Goal: Transaction & Acquisition: Purchase product/service

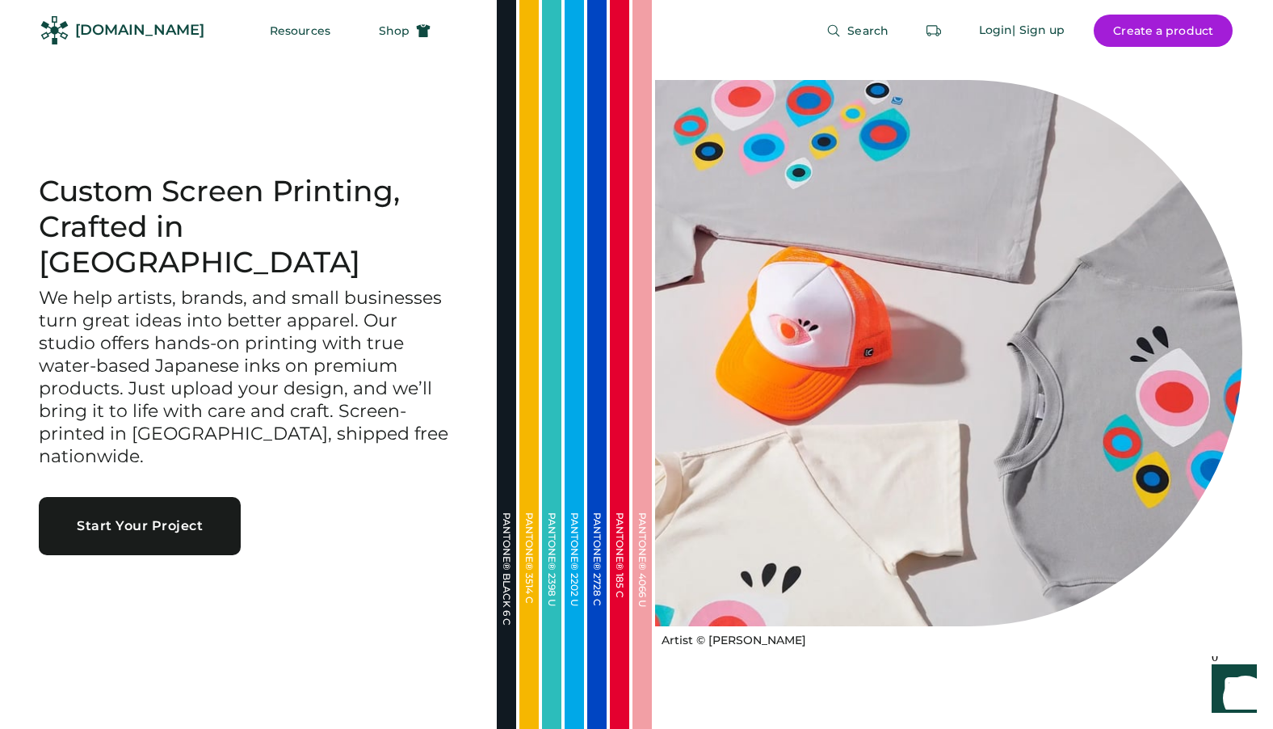
click at [200, 132] on div "Custom Screen Printing, Crafted in Portland We help artists, brands, and small …" at bounding box center [248, 364] width 497 height 729
click at [1199, 24] on button "Create a product" at bounding box center [1163, 31] width 139 height 32
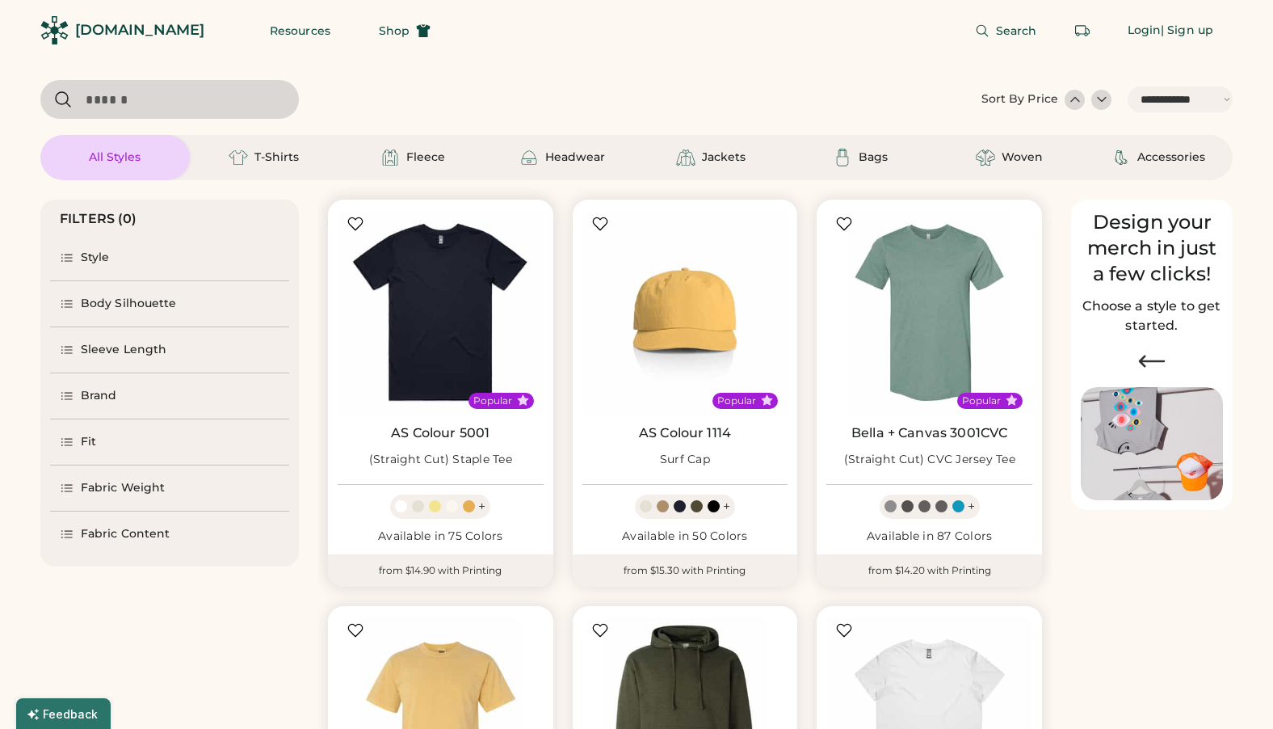
select select "*****"
select select "*"
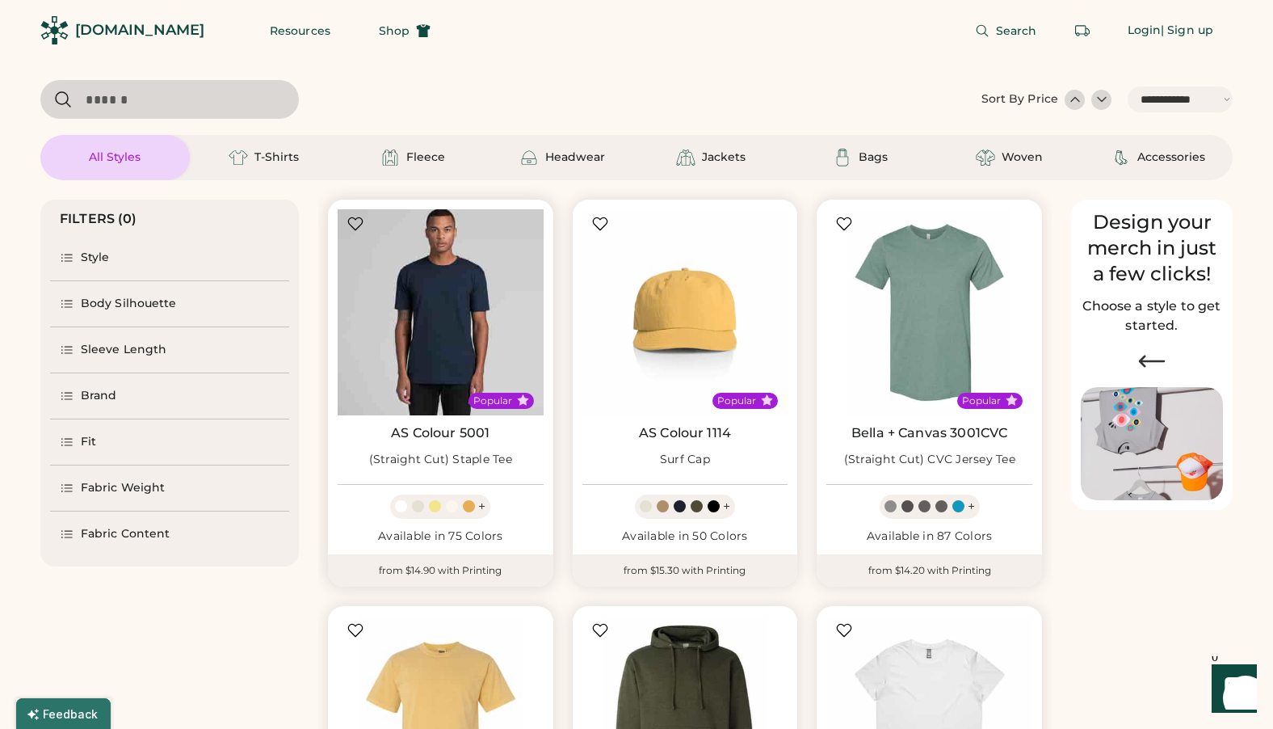
click at [446, 329] on img at bounding box center [441, 312] width 206 height 206
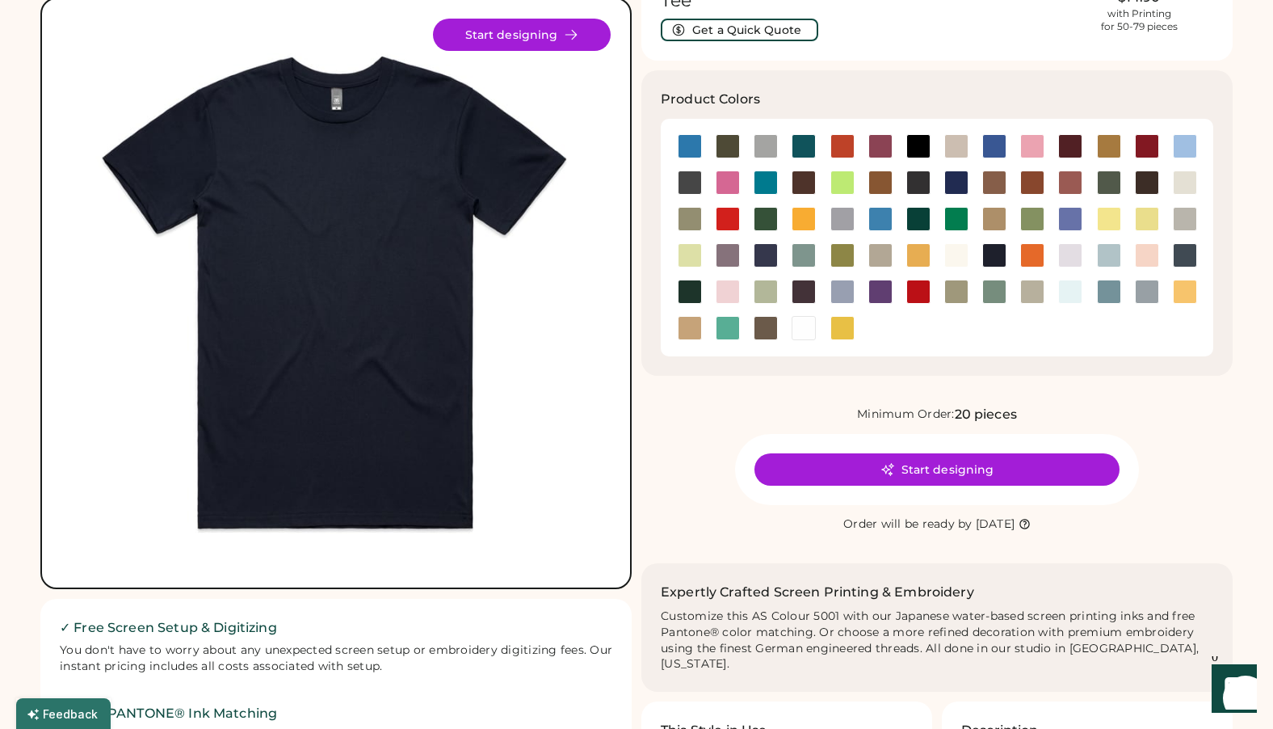
scroll to position [323, 0]
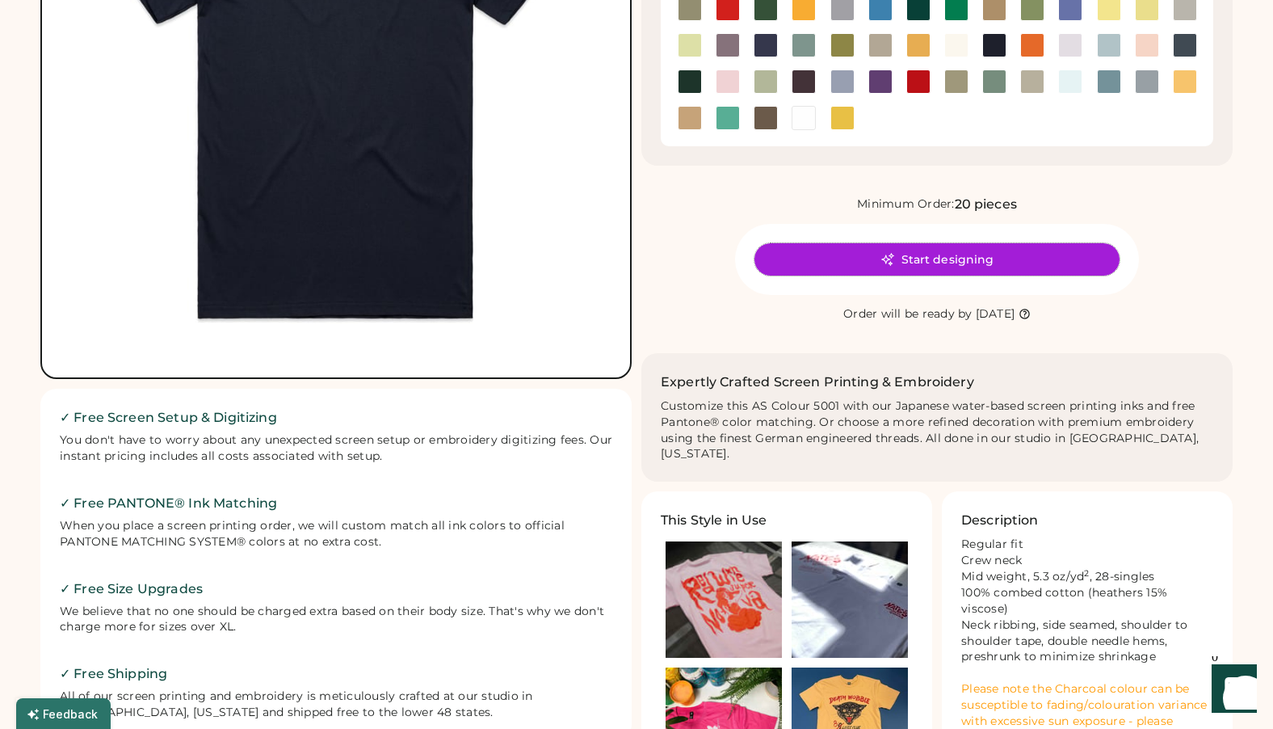
click at [802, 246] on button "Start designing" at bounding box center [936, 259] width 365 height 32
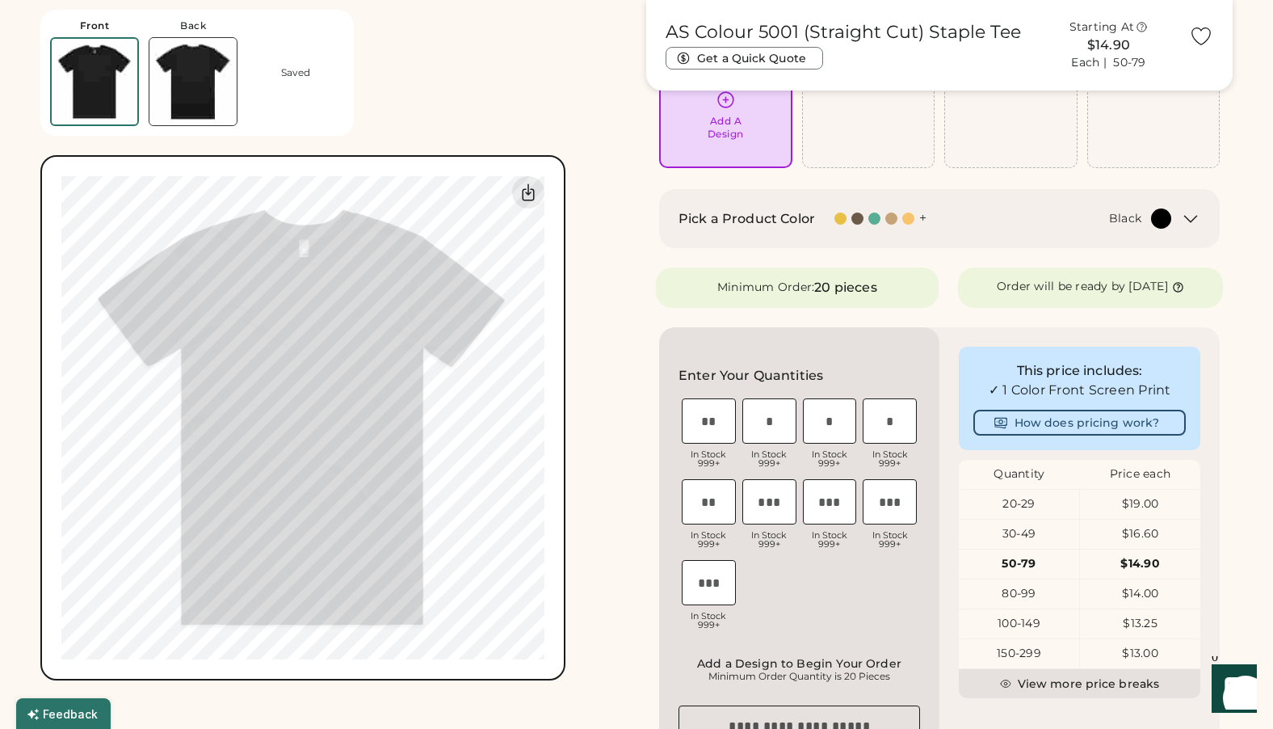
scroll to position [242, 0]
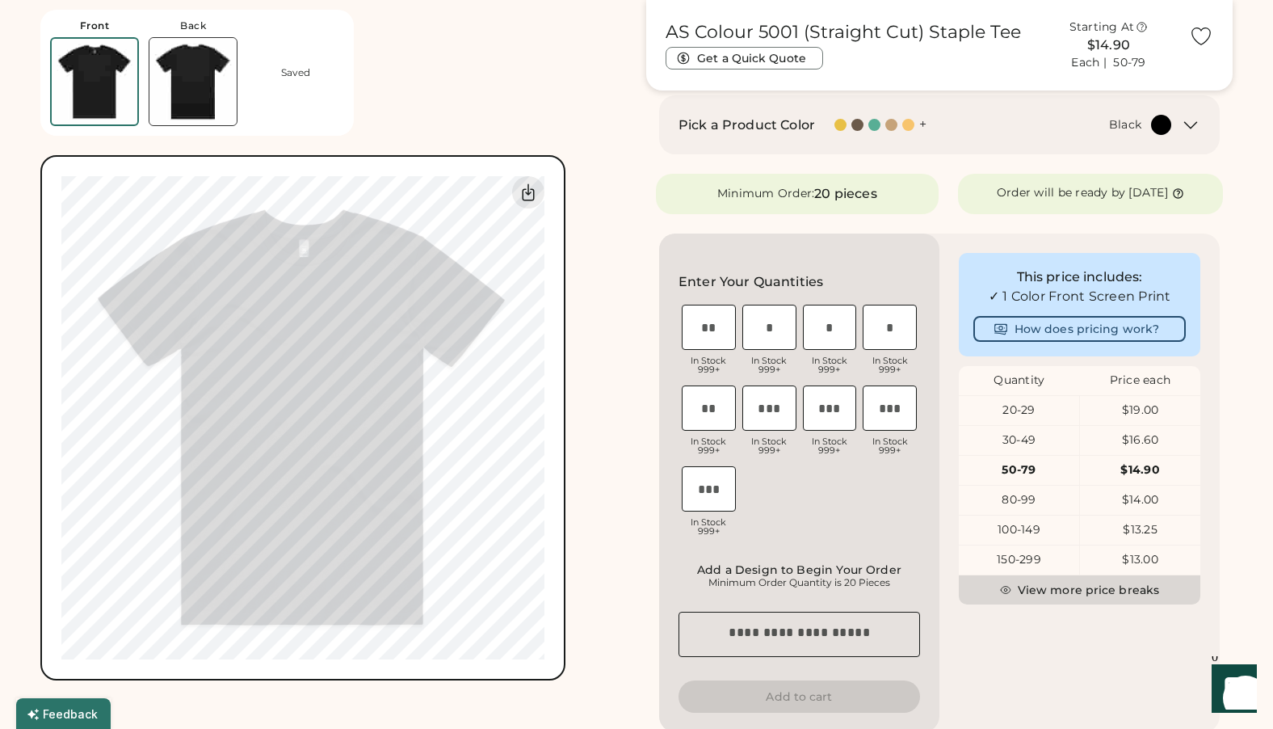
click at [1048, 603] on button "View more price breaks" at bounding box center [1079, 589] width 241 height 29
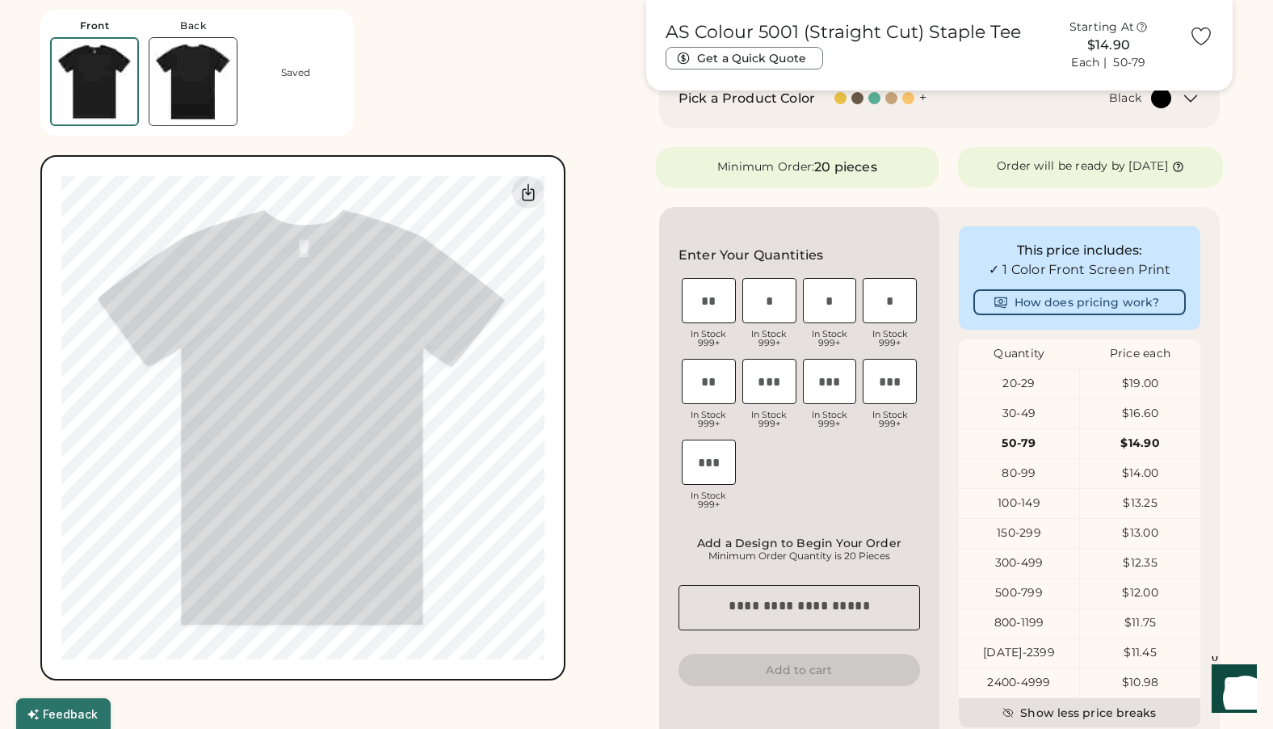
scroll to position [404, 0]
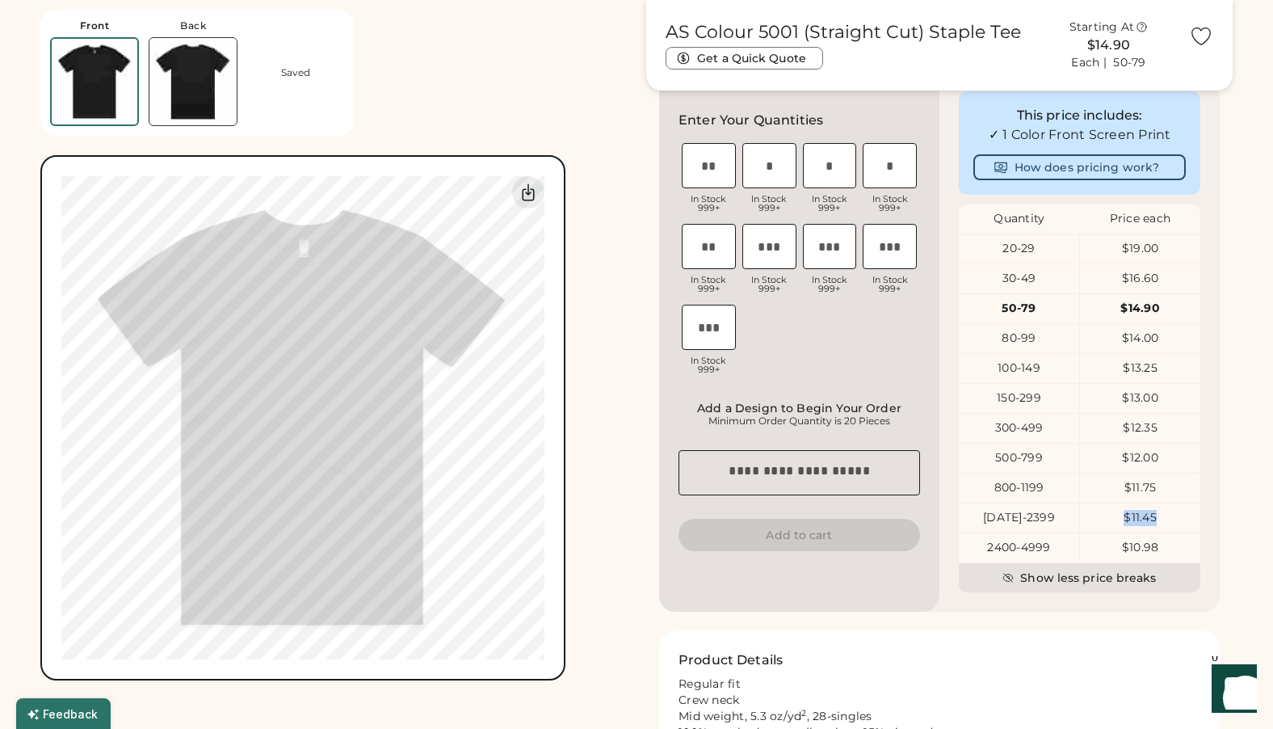
drag, startPoint x: 1154, startPoint y: 520, endPoint x: 1125, endPoint y: 520, distance: 29.1
click at [1125, 520] on div "$11.45" at bounding box center [1140, 518] width 120 height 16
click at [438, 61] on div "Front Back Saved 0% 0%" at bounding box center [333, 340] width 586 height 680
